Goal: Information Seeking & Learning: Find specific page/section

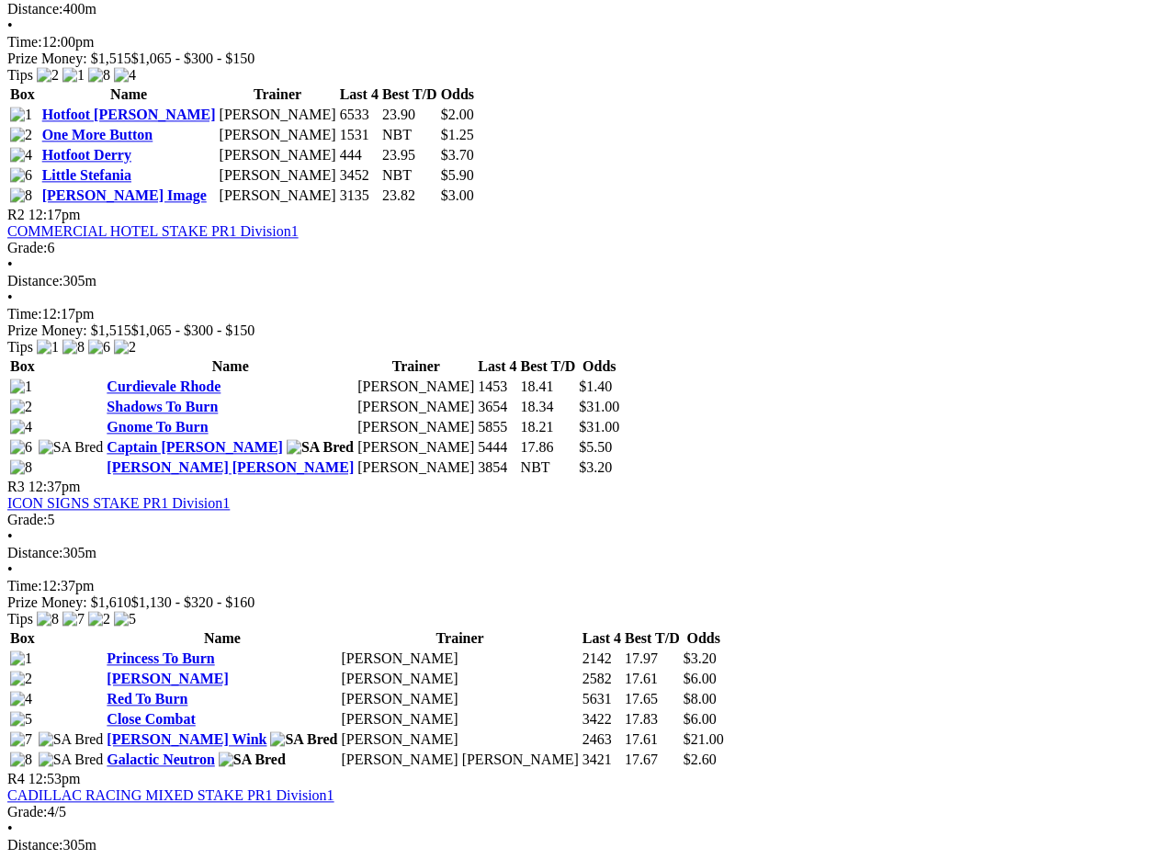
scroll to position [1047, 0]
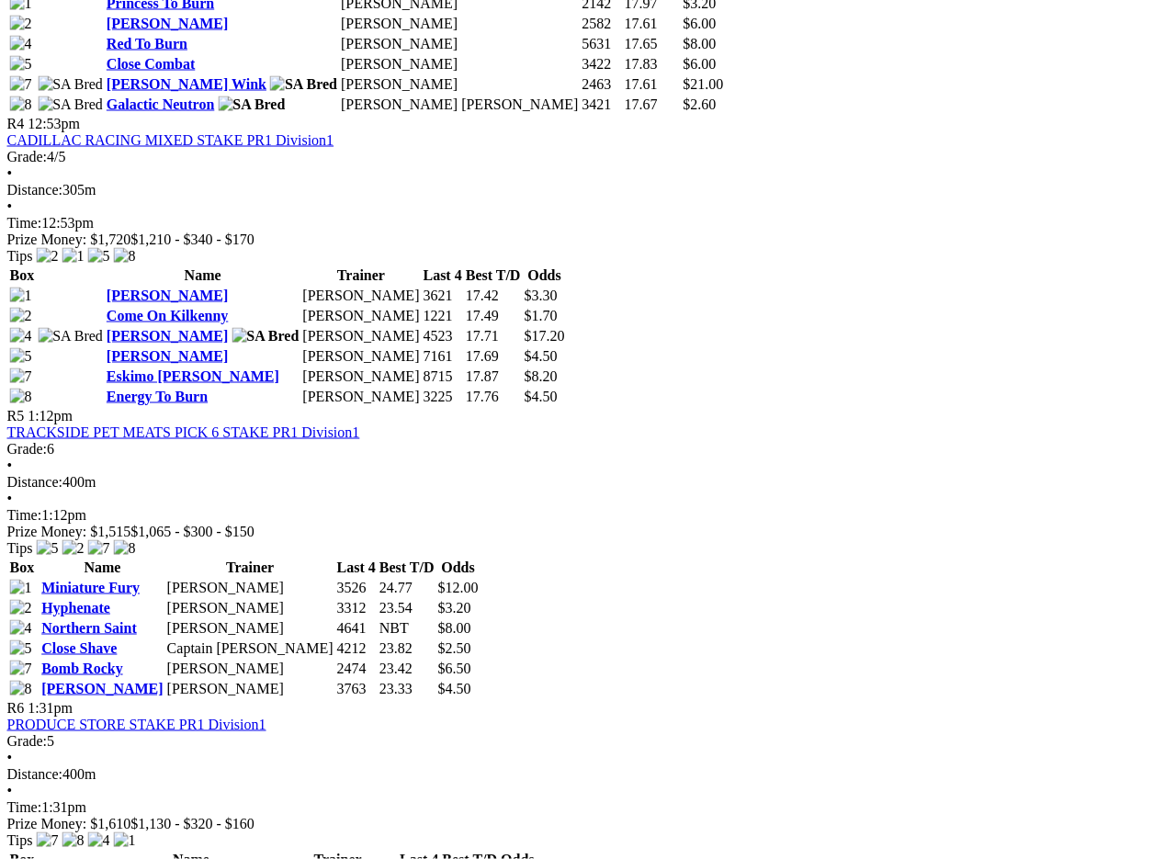
scroll to position [1677, 16]
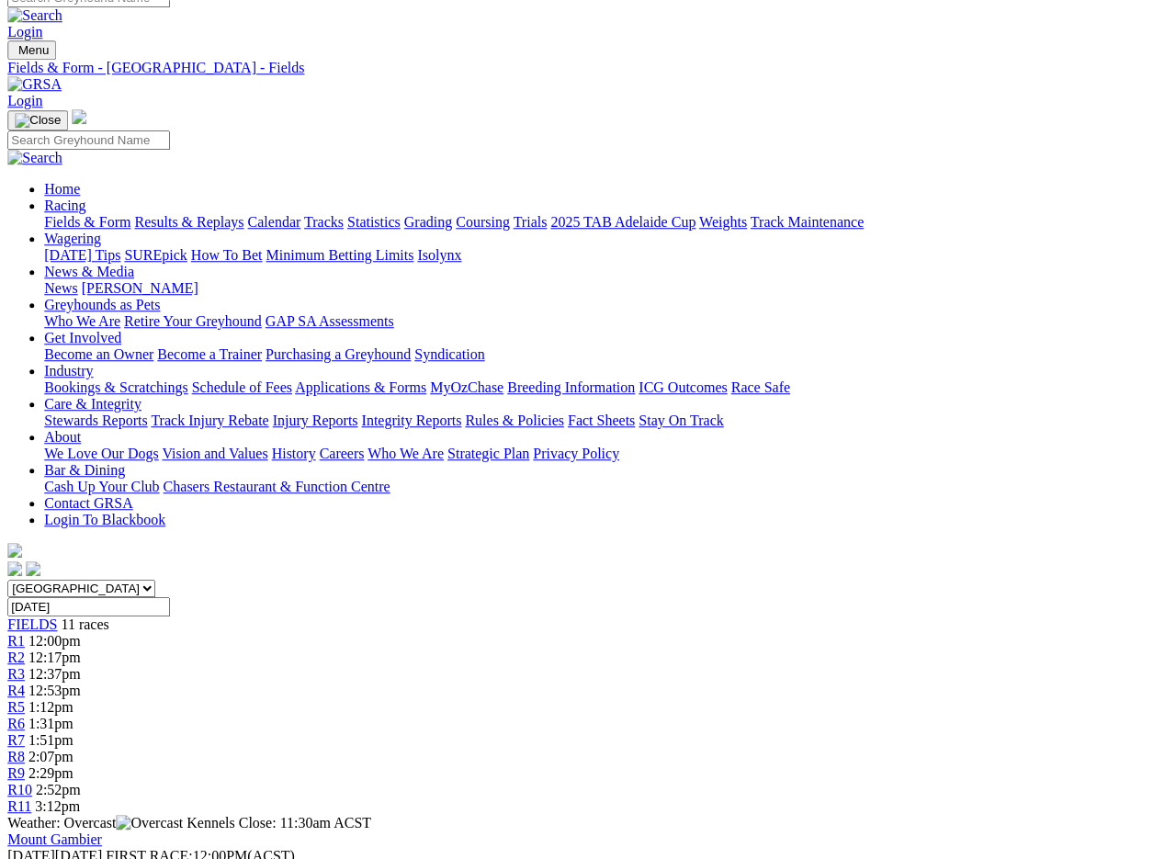
scroll to position [19, 6]
click at [58, 214] on link "Fields & Form" at bounding box center [87, 222] width 86 height 16
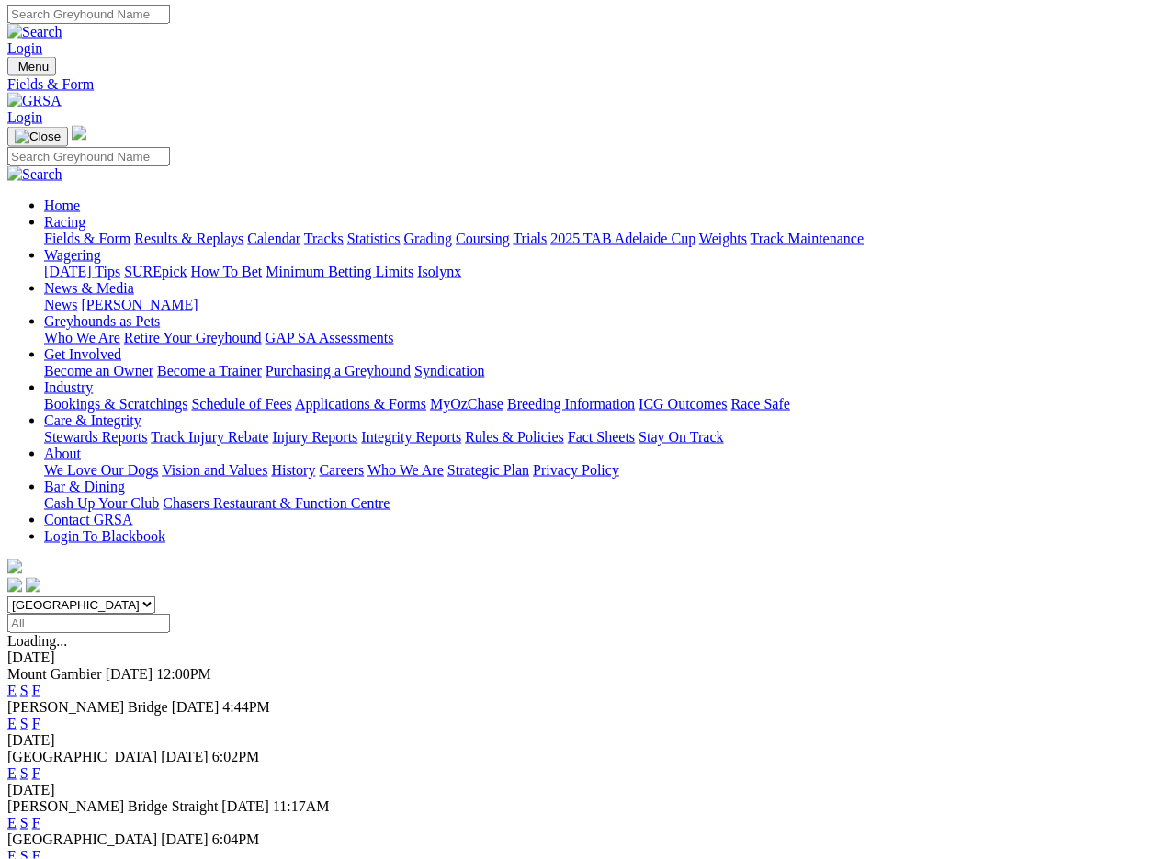
scroll to position [3, 0]
click at [40, 715] on link "F" at bounding box center [36, 723] width 8 height 16
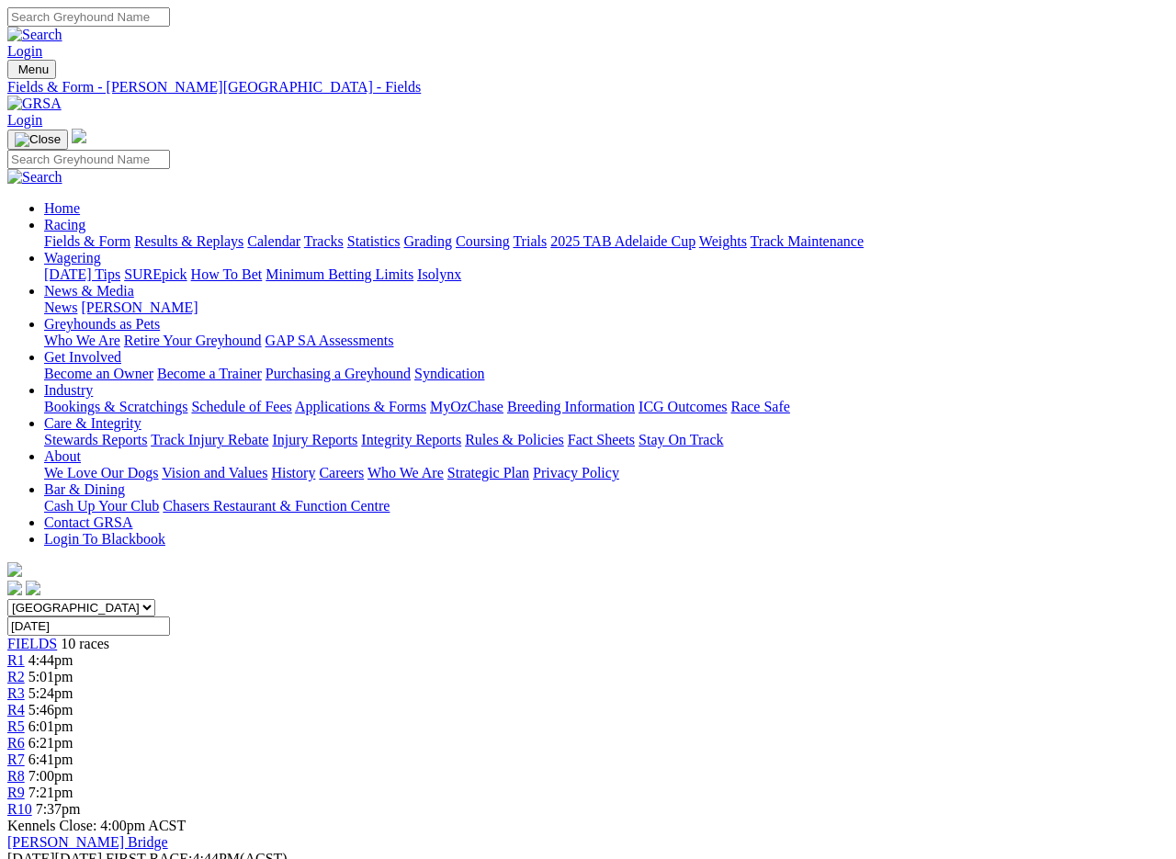
click at [53, 233] on link "Fields & Form" at bounding box center [87, 241] width 86 height 16
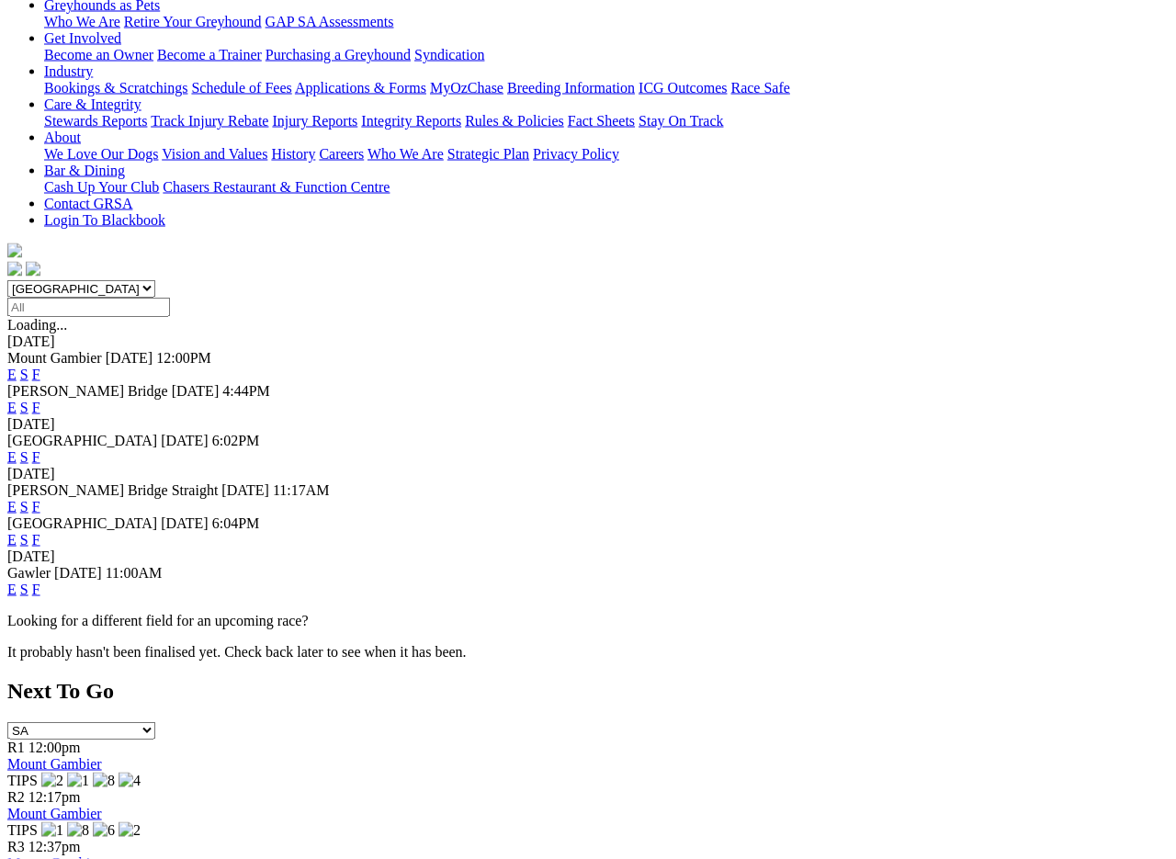
scroll to position [320, 0]
click at [40, 580] on link "F" at bounding box center [36, 588] width 8 height 16
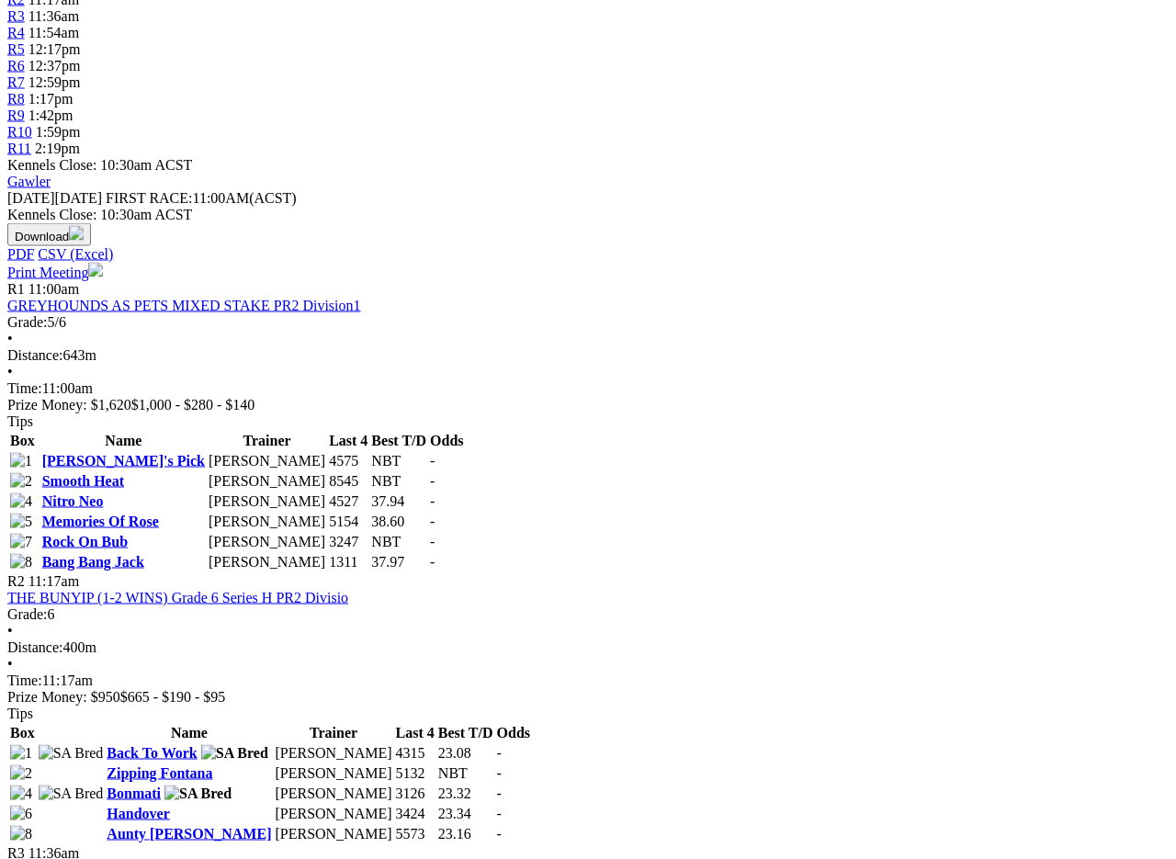
scroll to position [678, 0]
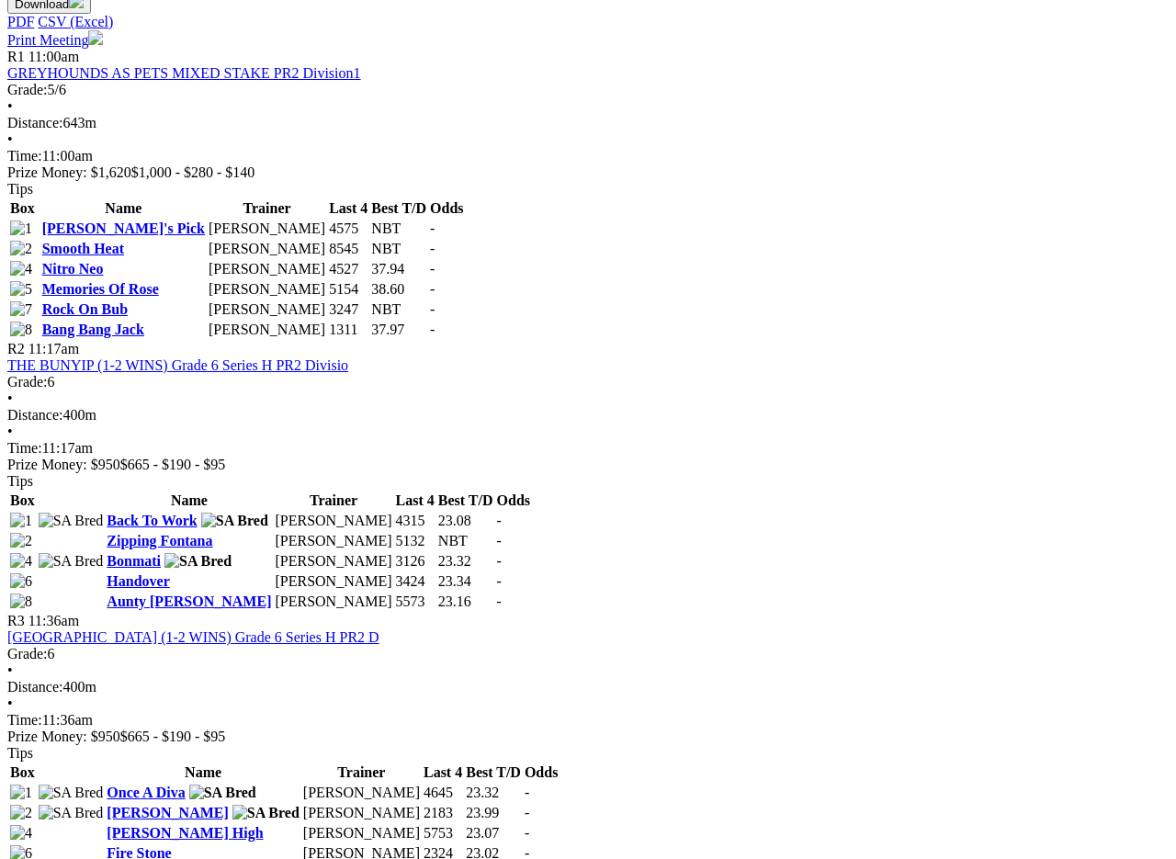
scroll to position [909, 0]
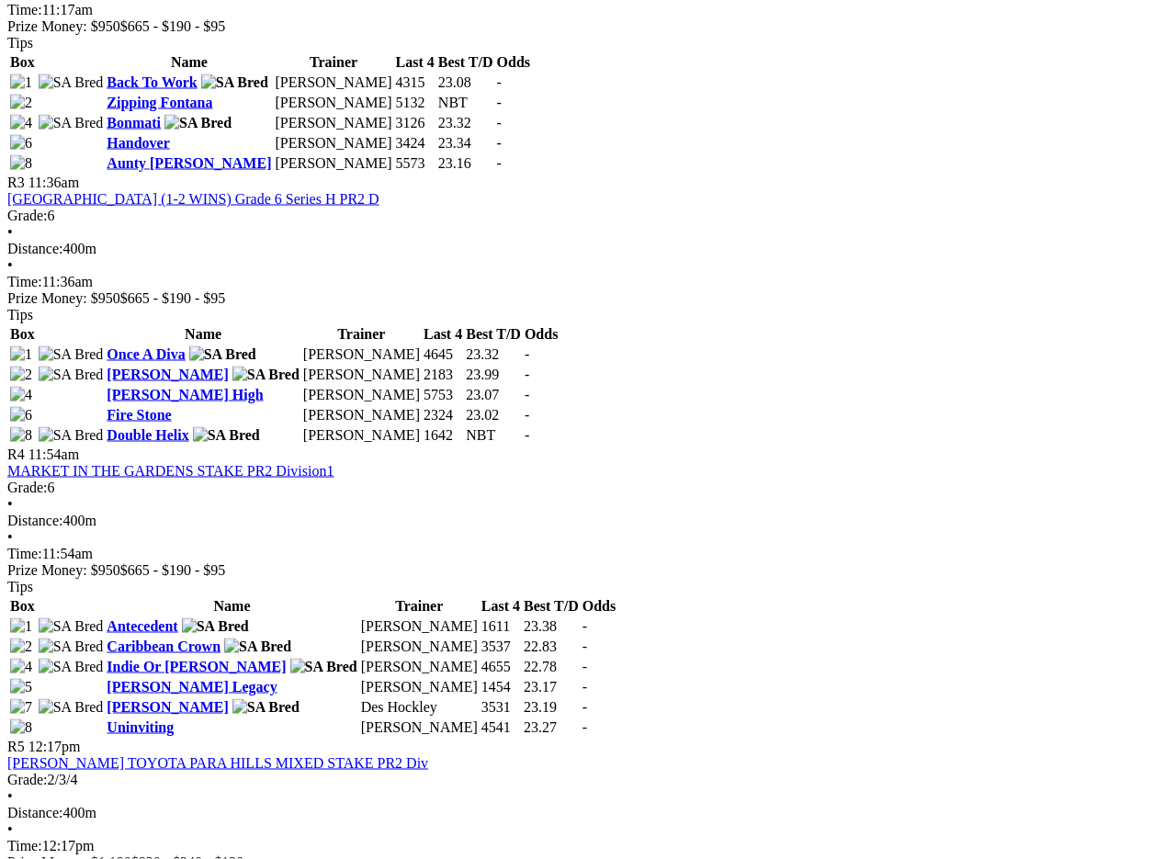
scroll to position [1350, 0]
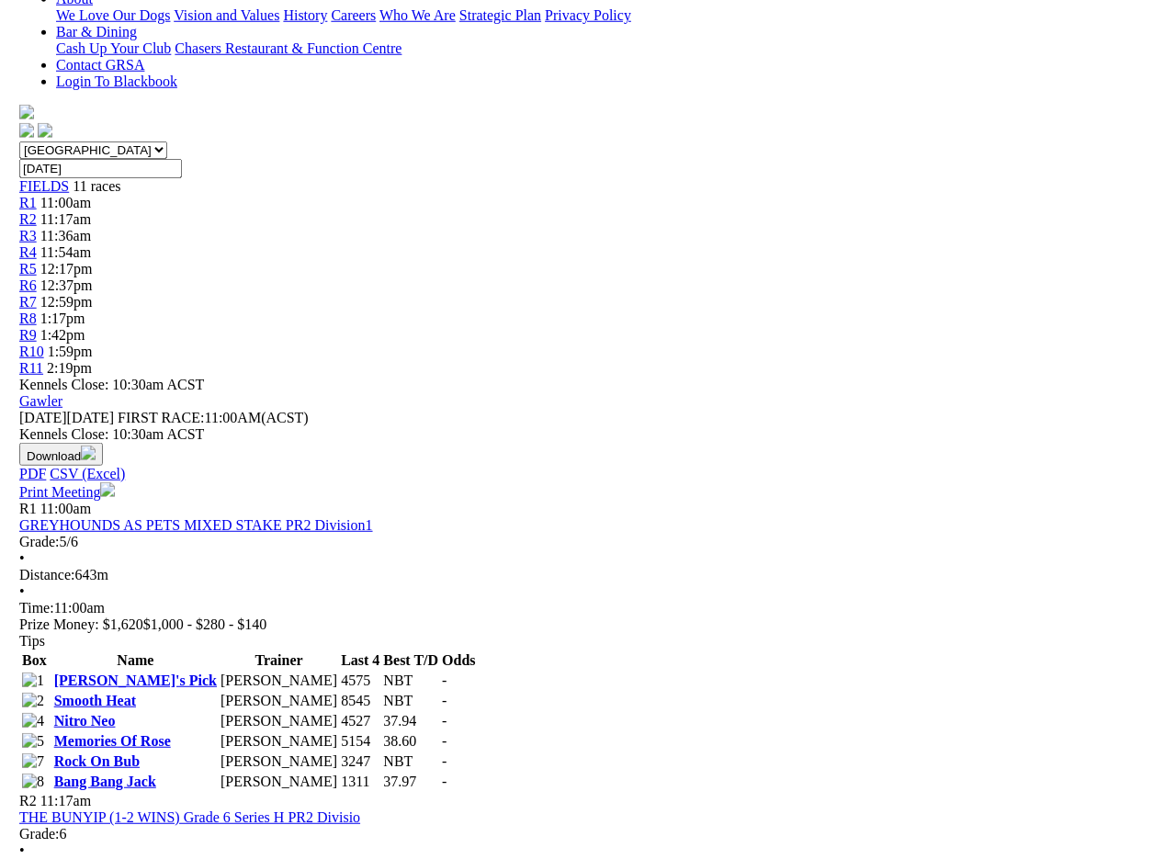
scroll to position [0, 0]
